Goal: Information Seeking & Learning: Learn about a topic

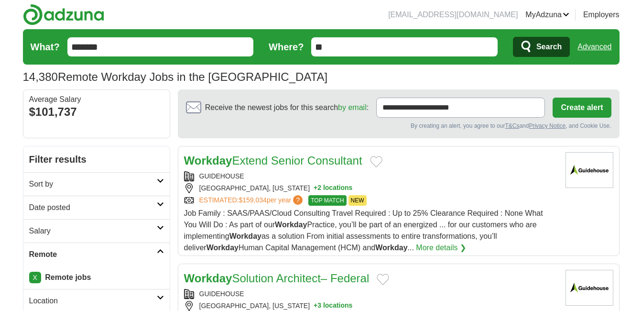
click at [535, 47] on button "Search" at bounding box center [541, 47] width 57 height 20
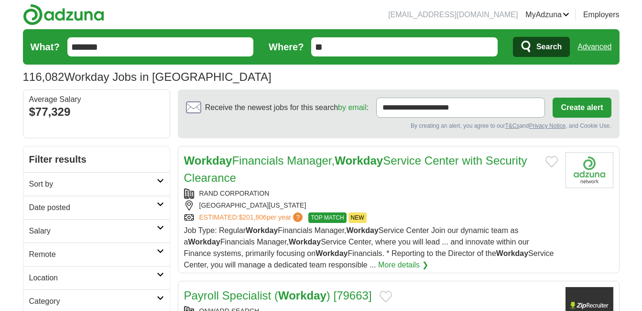
click at [57, 253] on h2 "Remote" at bounding box center [93, 254] width 128 height 11
click at [60, 275] on link "Remote jobs" at bounding box center [50, 277] width 43 height 8
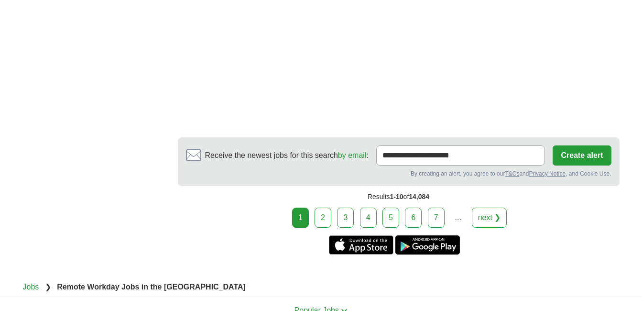
scroll to position [1508, 0]
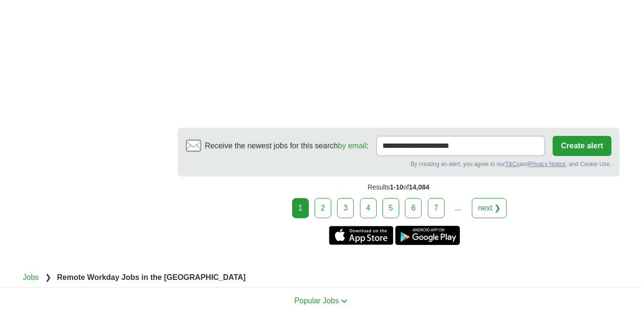
click at [490, 201] on link "next ❯" at bounding box center [489, 208] width 35 height 20
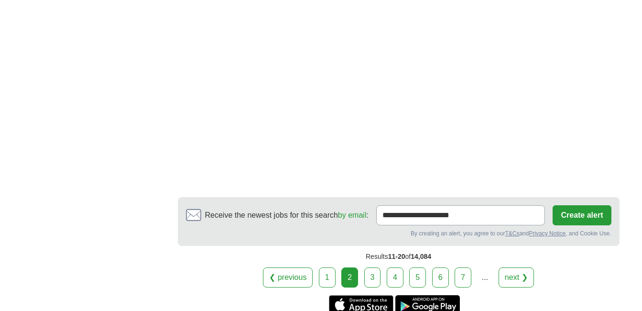
scroll to position [1627, 0]
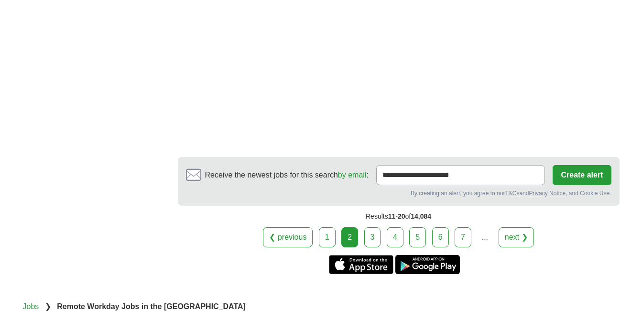
click at [526, 227] on link "next ❯" at bounding box center [516, 237] width 35 height 20
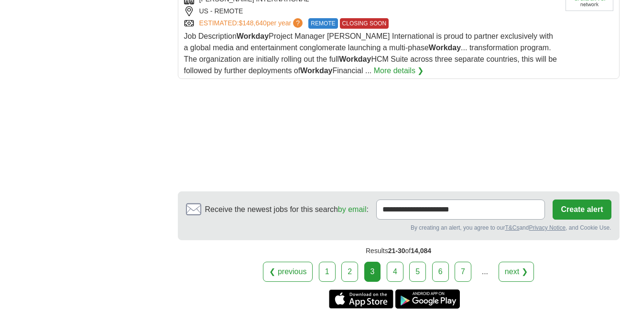
scroll to position [1341, 0]
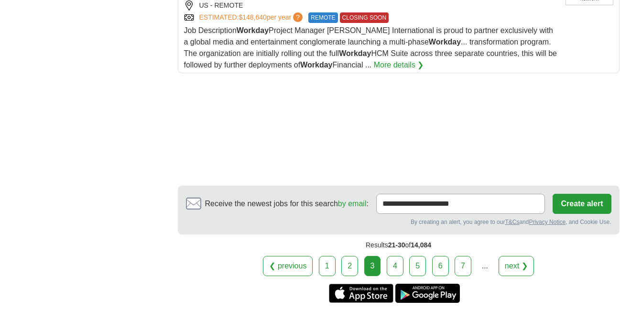
drag, startPoint x: 602, startPoint y: 253, endPoint x: 524, endPoint y: 254, distance: 77.5
click at [524, 256] on div "❮ previous 1 2 3 4 5 6 7 ... next ❯" at bounding box center [399, 266] width 442 height 20
click at [524, 256] on link "next ❯" at bounding box center [516, 266] width 35 height 20
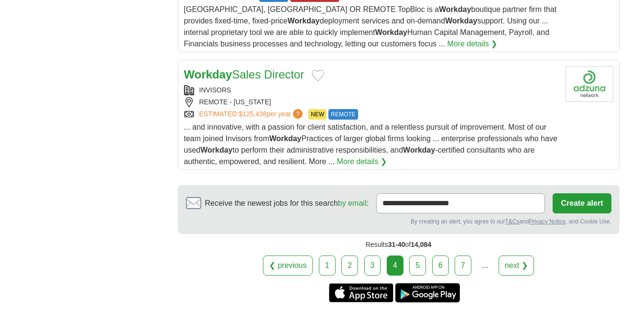
scroll to position [1246, 0]
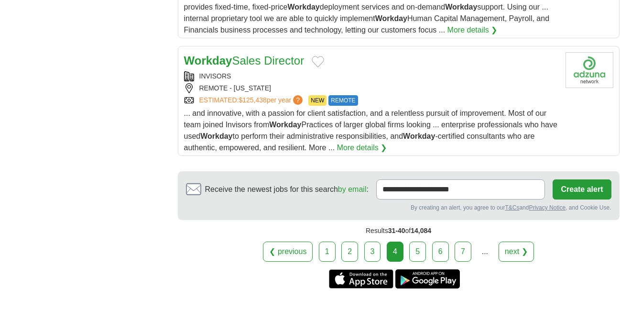
click at [519, 248] on link "next ❯" at bounding box center [516, 252] width 35 height 20
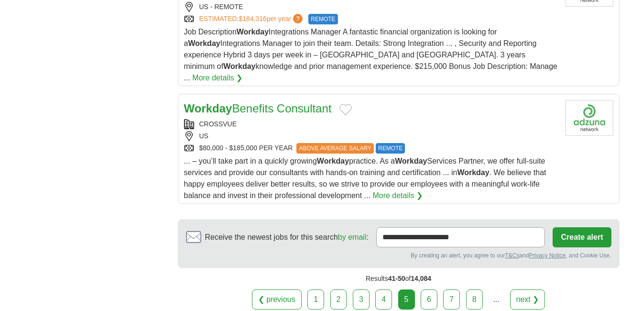
scroll to position [1218, 0]
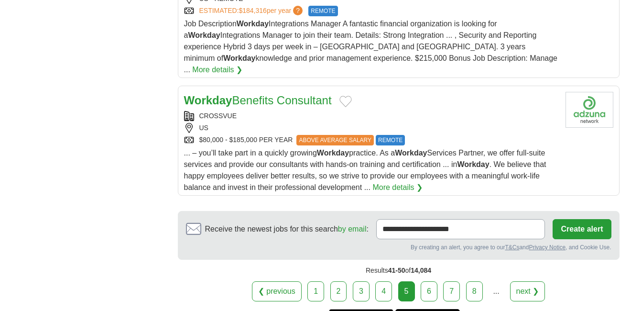
click at [527, 286] on link "next ❯" at bounding box center [527, 291] width 35 height 20
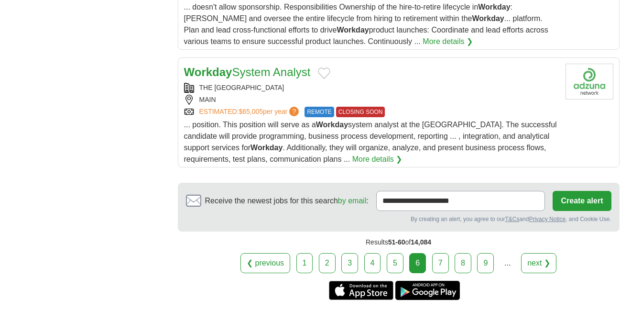
scroll to position [1266, 0]
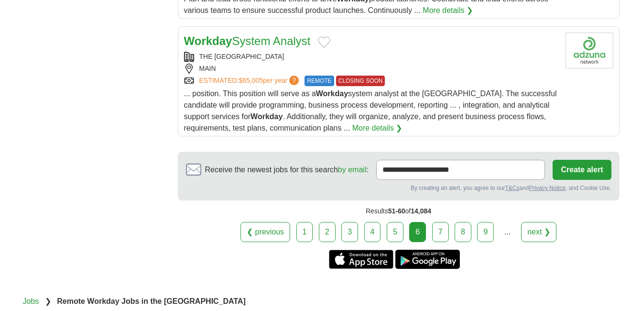
click at [545, 234] on link "next ❯" at bounding box center [538, 232] width 35 height 20
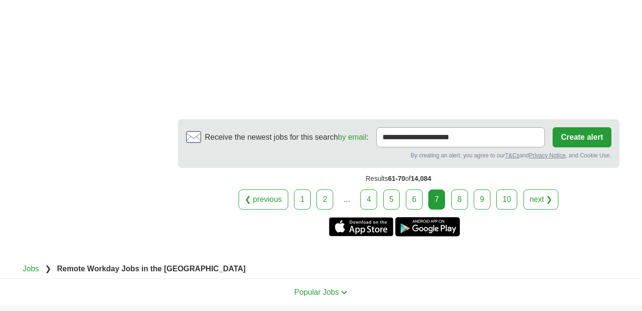
scroll to position [1902, 0]
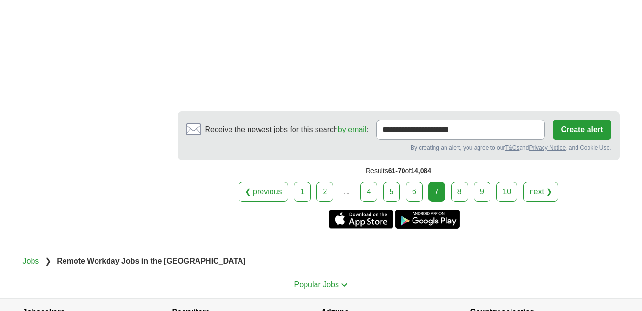
click at [538, 196] on link "next ❯" at bounding box center [541, 192] width 35 height 20
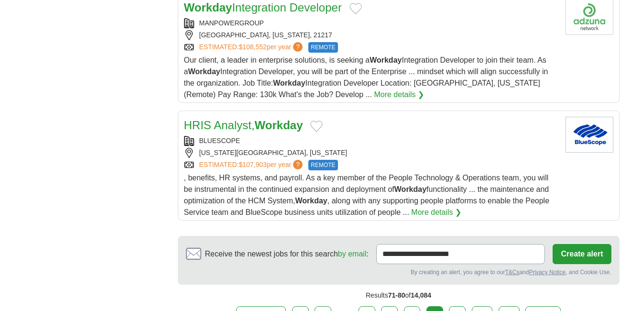
scroll to position [1390, 0]
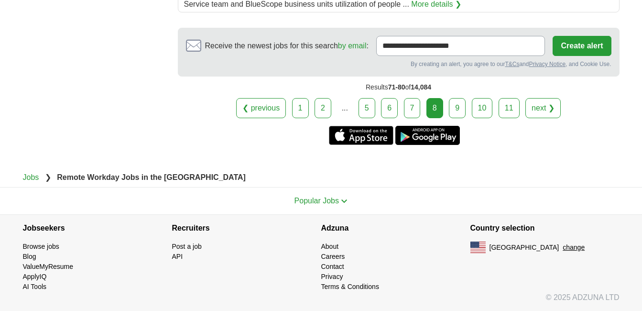
click at [545, 112] on link "next ❯" at bounding box center [543, 108] width 35 height 20
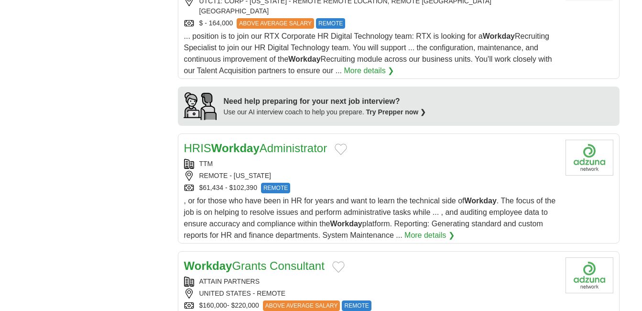
scroll to position [822, 0]
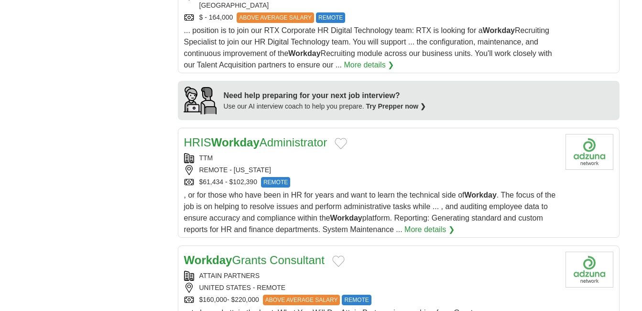
click at [310, 136] on link "HRIS Workday Administrator" at bounding box center [255, 142] width 143 height 13
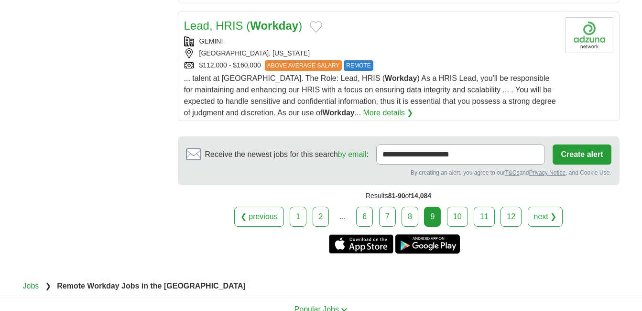
scroll to position [1308, 0]
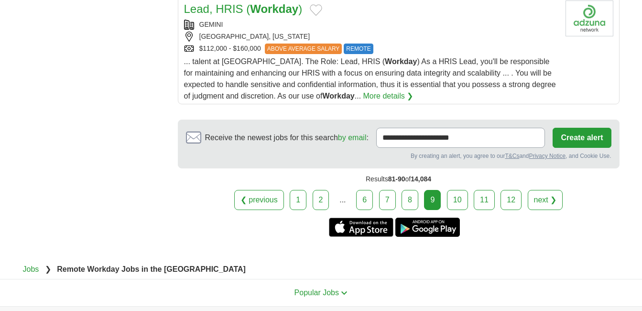
click at [545, 194] on link "next ❯" at bounding box center [545, 200] width 35 height 20
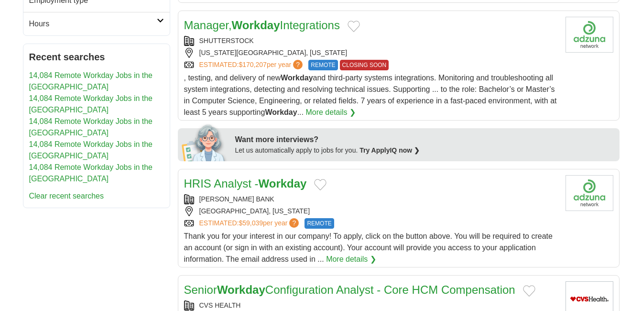
scroll to position [394, 0]
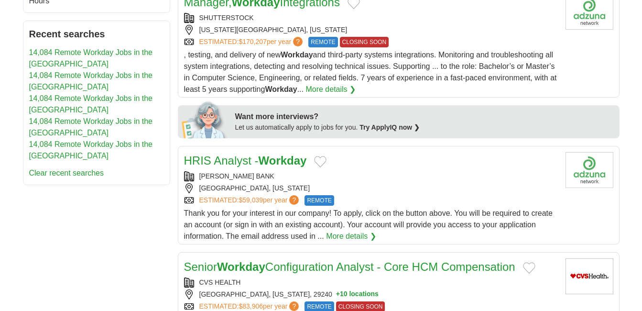
click at [257, 161] on link "HRIS Analyst - Workday" at bounding box center [245, 160] width 123 height 13
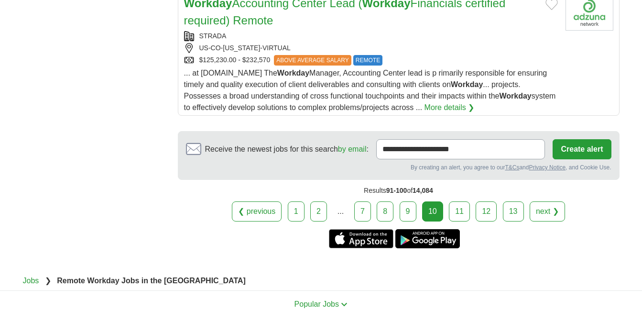
scroll to position [1330, 0]
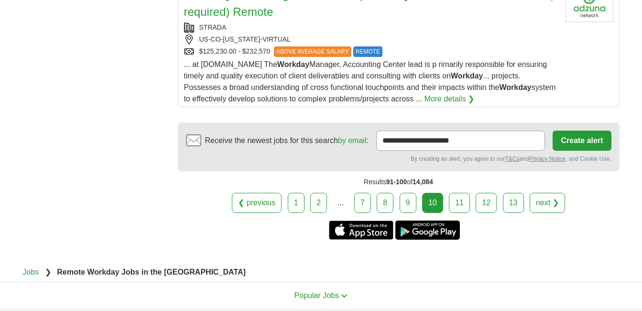
click at [551, 206] on link "next ❯" at bounding box center [547, 203] width 35 height 20
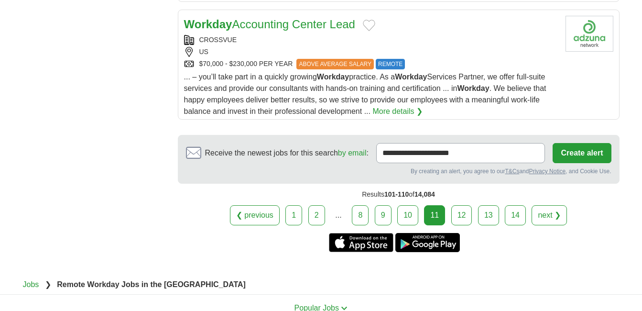
scroll to position [1291, 0]
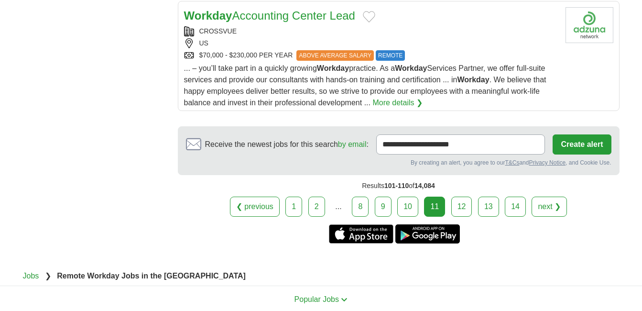
click at [545, 202] on link "next ❯" at bounding box center [549, 207] width 35 height 20
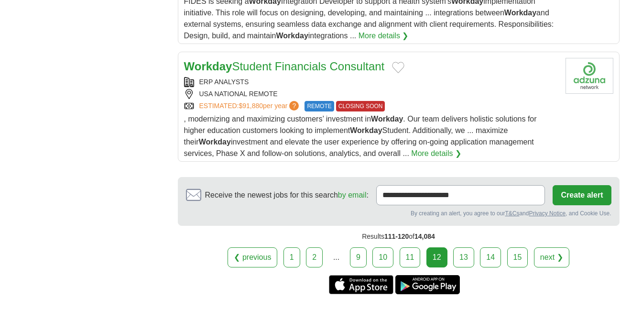
scroll to position [1244, 0]
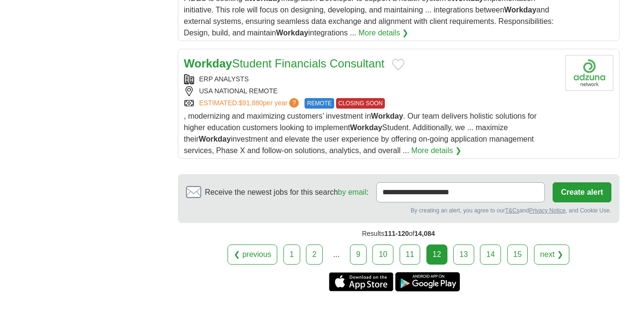
click at [552, 252] on link "next ❯" at bounding box center [551, 254] width 35 height 20
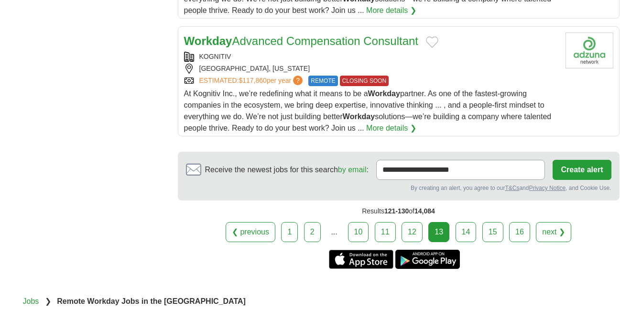
scroll to position [1269, 0]
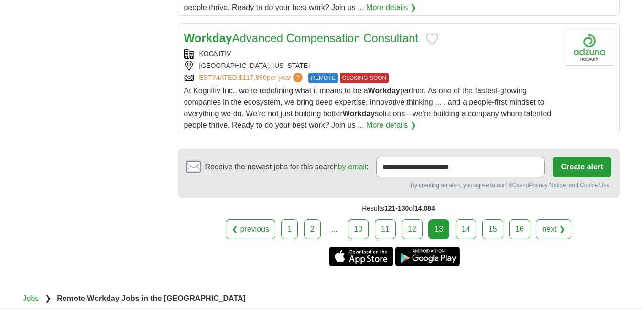
click at [553, 230] on link "next ❯" at bounding box center [553, 229] width 35 height 20
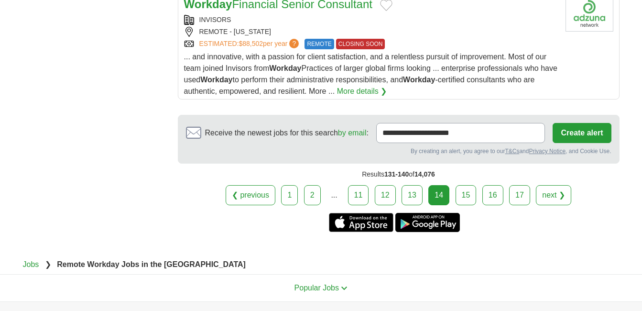
scroll to position [1328, 0]
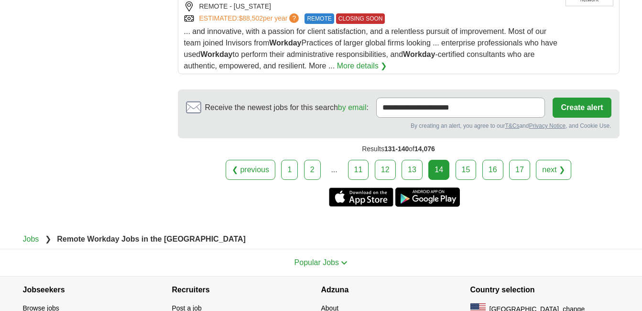
click at [553, 170] on link "next ❯" at bounding box center [553, 170] width 35 height 20
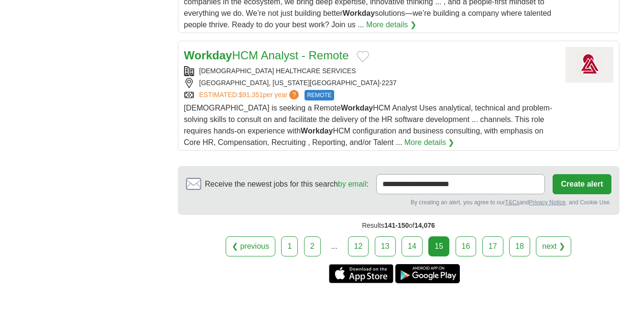
scroll to position [1272, 0]
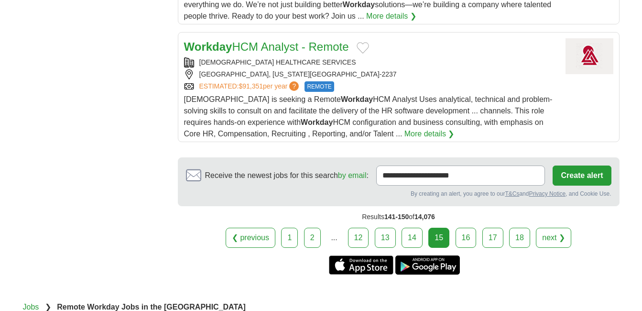
click at [552, 228] on link "next ❯" at bounding box center [553, 238] width 35 height 20
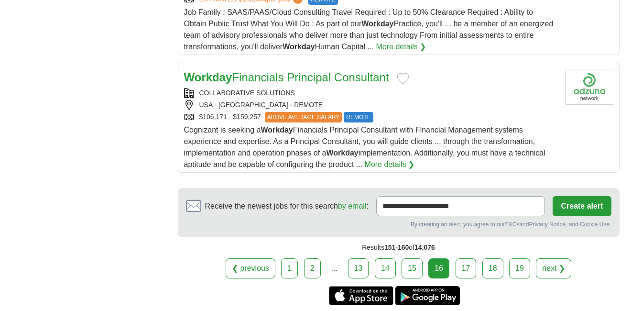
scroll to position [1233, 0]
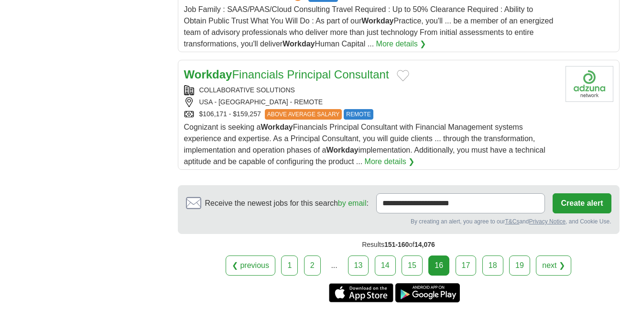
click at [554, 262] on link "next ❯" at bounding box center [553, 265] width 35 height 20
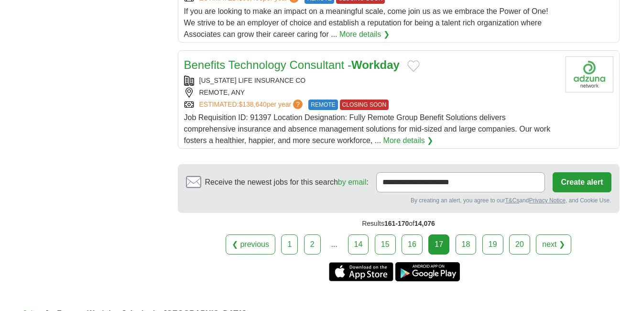
scroll to position [1261, 0]
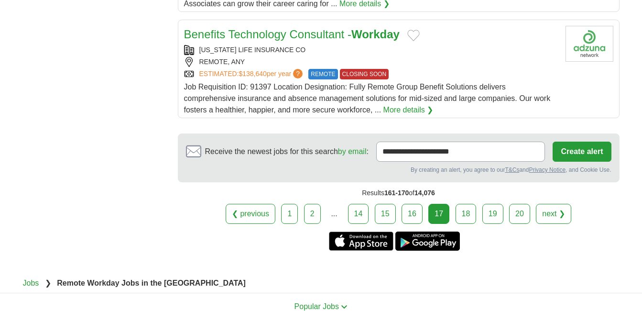
click at [558, 216] on link "next ❯" at bounding box center [553, 214] width 35 height 20
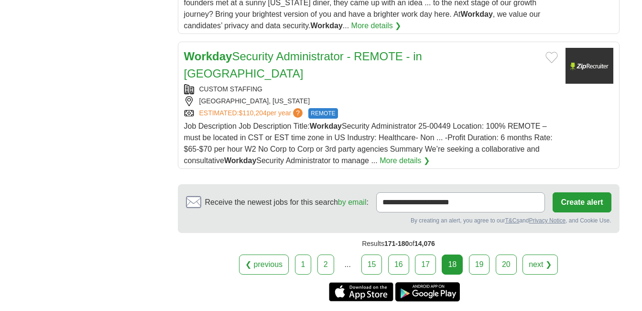
scroll to position [1271, 0]
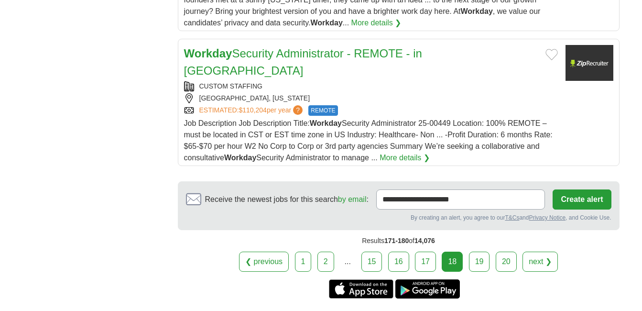
click at [537, 252] on link "next ❯" at bounding box center [540, 262] width 35 height 20
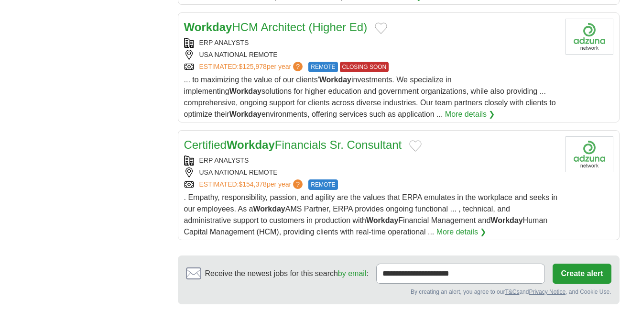
scroll to position [1207, 0]
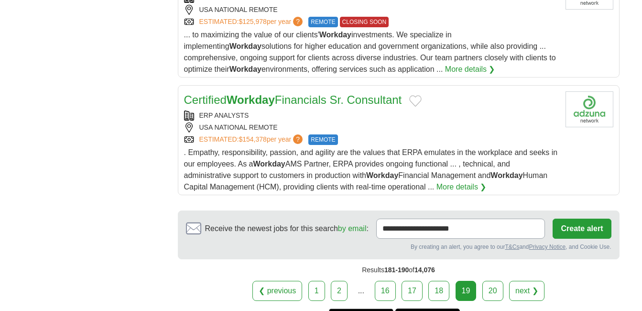
click at [528, 292] on link "next ❯" at bounding box center [526, 291] width 35 height 20
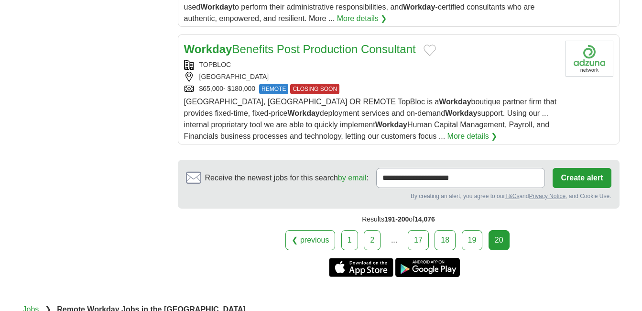
scroll to position [1320, 0]
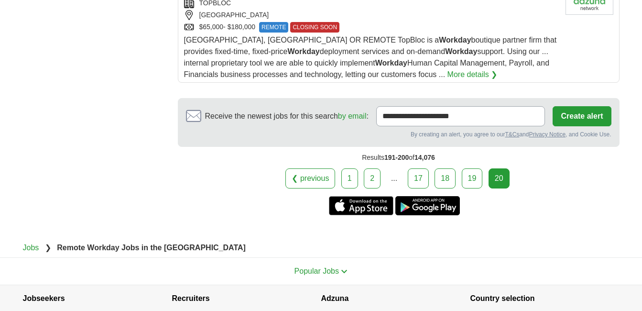
click at [355, 180] on link "1" at bounding box center [349, 178] width 17 height 20
